Goal: Find specific page/section: Locate a particular part of the current website

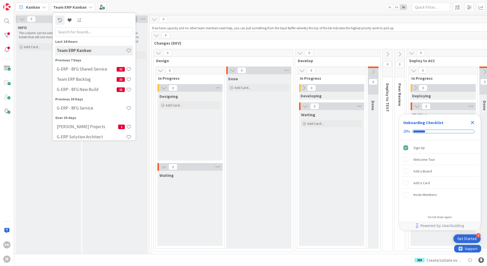
scroll to position [5, 0]
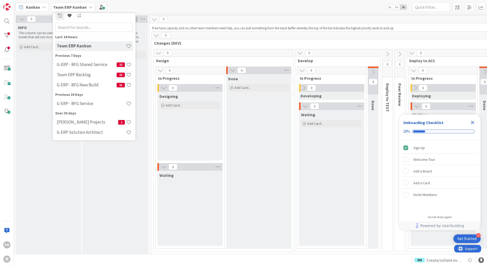
click at [82, 7] on b "Team ERP Kanban" at bounding box center [69, 7] width 33 height 5
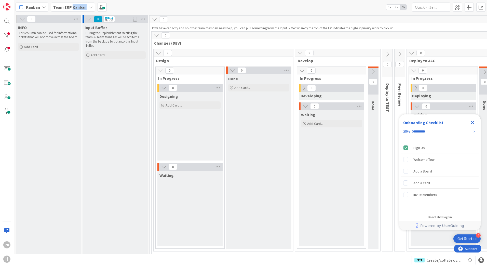
click at [82, 7] on b "Team ERP Kanban" at bounding box center [69, 7] width 33 height 5
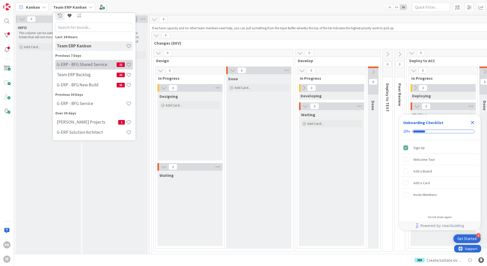
click at [90, 68] on div "G-ERP - BFG Shared Service 22" at bounding box center [94, 65] width 78 height 10
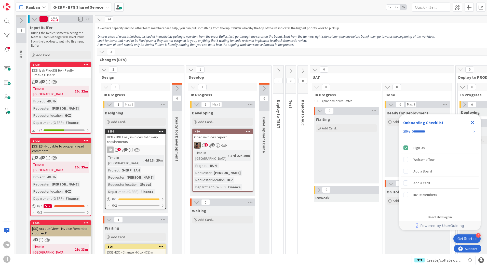
click at [77, 11] on div "G-ERP - BFG Shared Service" at bounding box center [81, 7] width 61 height 9
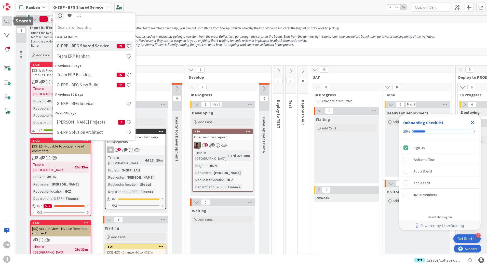
click at [3, 22] on div at bounding box center [7, 21] width 10 height 10
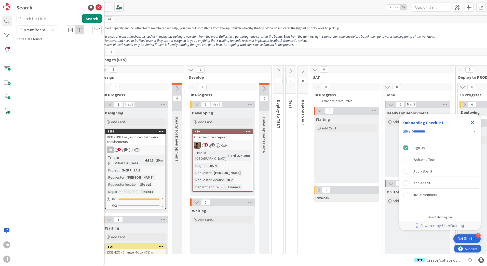
click at [39, 33] on span "Current Board" at bounding box center [32, 29] width 26 height 7
drag, startPoint x: 41, startPoint y: 49, endPoint x: 42, endPoint y: 36, distance: 13.3
click at [41, 49] on span "All Boards" at bounding box center [45, 51] width 53 height 8
click at [40, 17] on input "text" at bounding box center [49, 18] width 64 height 9
click at [40, 17] on input "[PERSON_NAME]" at bounding box center [49, 18] width 64 height 9
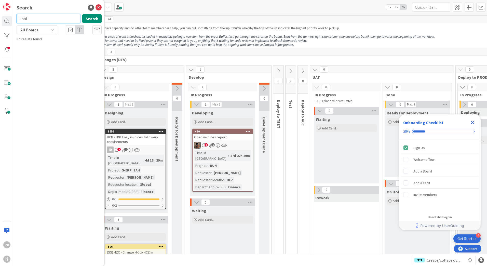
click at [40, 17] on input "knol" at bounding box center [49, 18] width 64 height 9
type input "knollestein"
click at [90, 16] on button "Search" at bounding box center [91, 18] width 19 height 9
drag, startPoint x: 42, startPoint y: 21, endPoint x: 16, endPoint y: 21, distance: 26.5
click at [16, 21] on div "knollestein Search" at bounding box center [58, 19] width 91 height 11
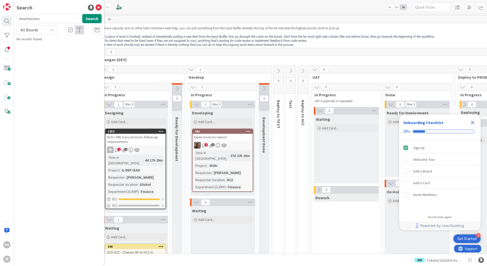
click at [47, 30] on div "All Boards" at bounding box center [37, 29] width 41 height 9
click at [99, 7] on icon at bounding box center [98, 8] width 6 height 6
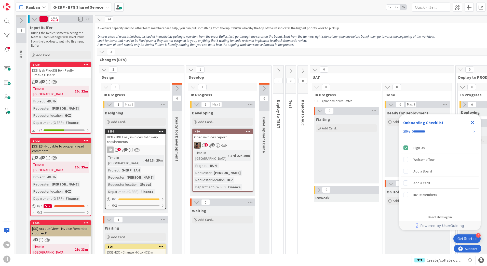
click at [77, 5] on b "G-ERP - BFG Shared Service" at bounding box center [78, 7] width 50 height 5
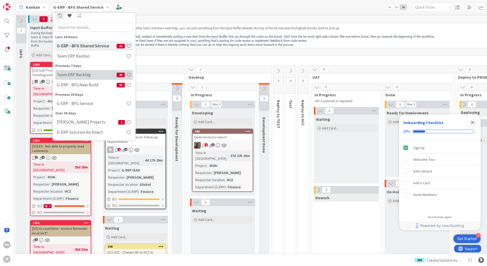
click at [89, 74] on h4 "Team ERP Backlog" at bounding box center [87, 74] width 60 height 5
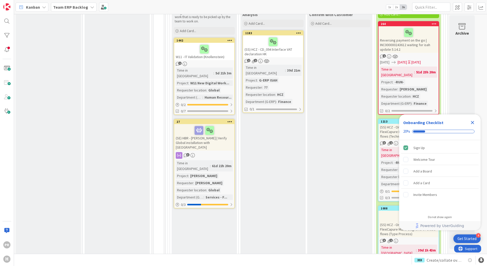
scroll to position [986, 0]
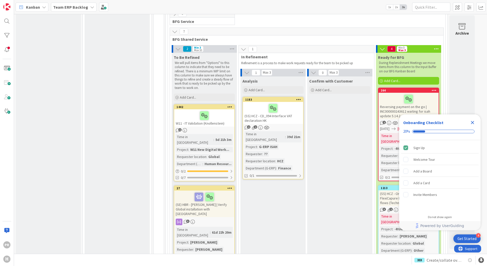
click at [471, 123] on icon "Close Checklist" at bounding box center [472, 122] width 6 height 6
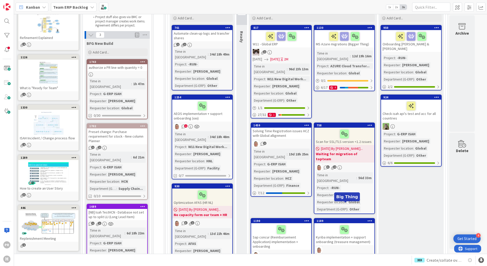
scroll to position [0, 0]
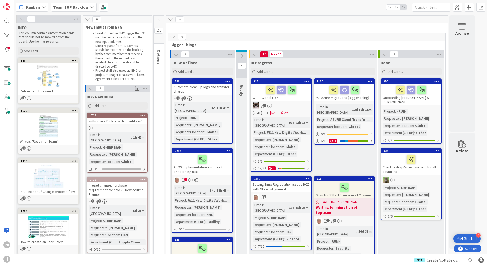
click at [171, 22] on icon at bounding box center [171, 20] width 6 height 6
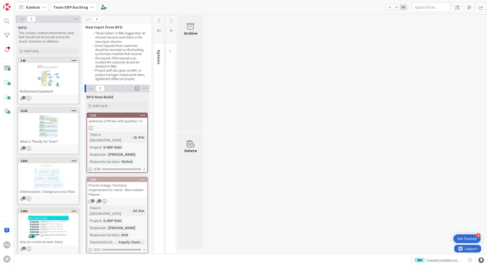
click at [170, 21] on icon at bounding box center [171, 21] width 6 height 6
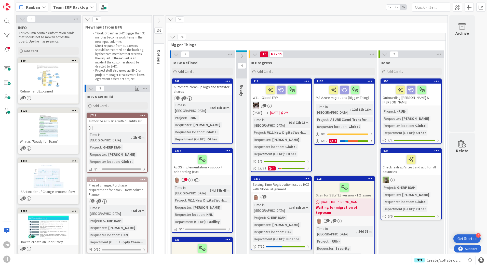
click at [159, 20] on icon at bounding box center [159, 21] width 6 height 6
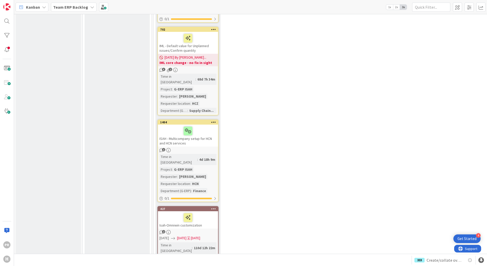
scroll to position [4814, 0]
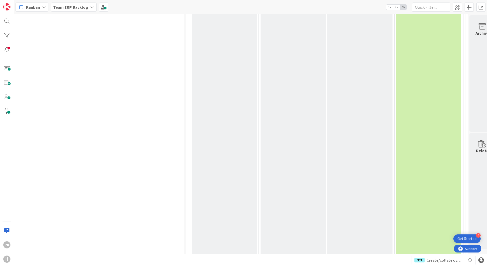
scroll to position [4102, 186]
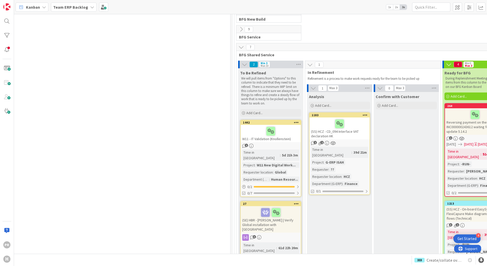
scroll to position [963, 330]
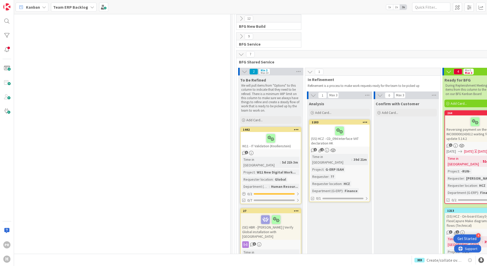
click at [272, 132] on div "W11 - IT Validation (Knollenstein)" at bounding box center [271, 140] width 60 height 17
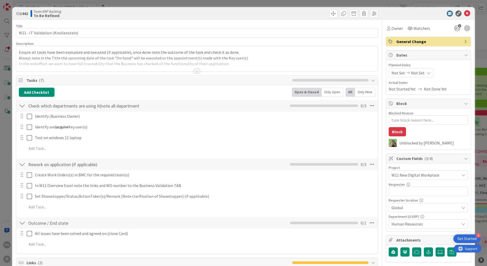
type textarea "x"
click at [197, 70] on div at bounding box center [197, 71] width 6 height 4
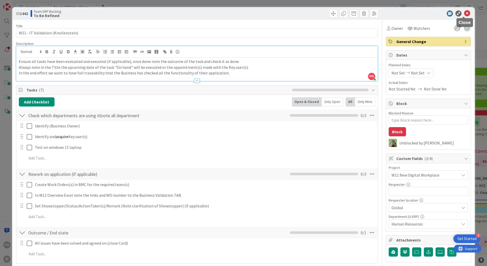
click at [465, 11] on icon at bounding box center [467, 13] width 6 height 6
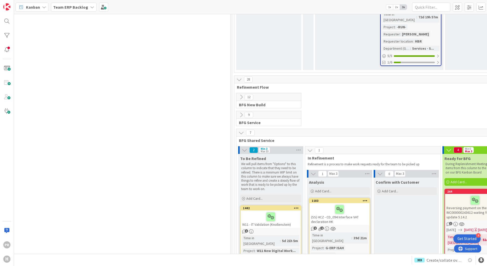
scroll to position [836, 330]
